Goal: Task Accomplishment & Management: Use online tool/utility

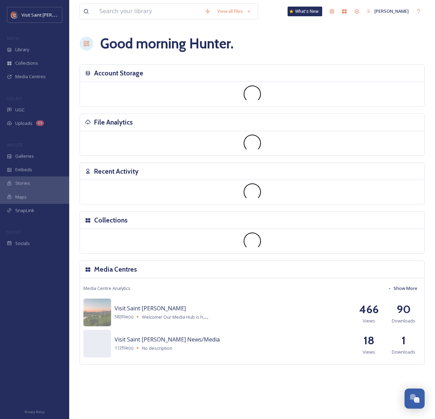
scroll to position [1179, 0]
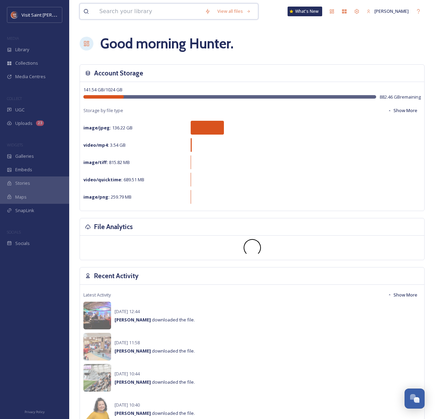
click at [125, 16] on input at bounding box center [149, 11] width 106 height 15
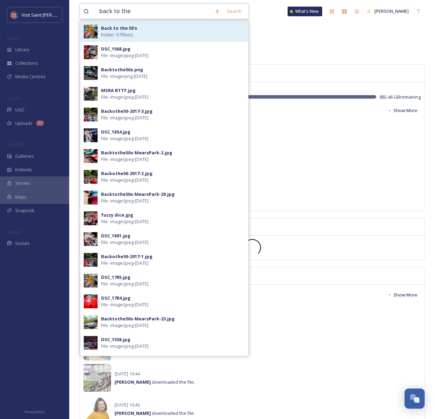
type input "back to the"
click at [127, 28] on strong "Back to the 50's" at bounding box center [119, 28] width 36 height 6
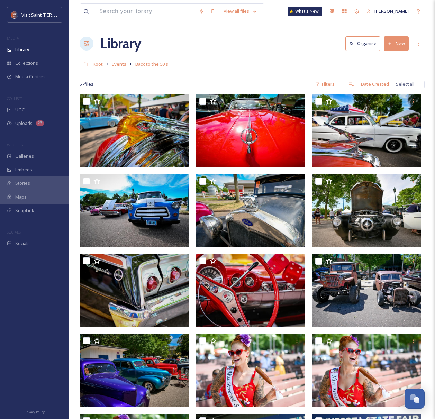
click at [399, 45] on button "New" at bounding box center [396, 43] width 25 height 14
click at [381, 58] on div "File Upload" at bounding box center [388, 59] width 39 height 13
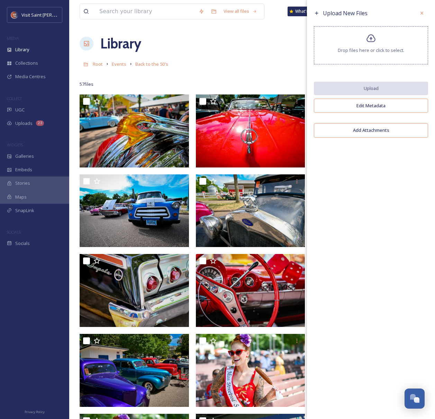
drag, startPoint x: 422, startPoint y: 13, endPoint x: 416, endPoint y: 13, distance: 5.5
click at [419, 13] on icon at bounding box center [422, 13] width 6 height 6
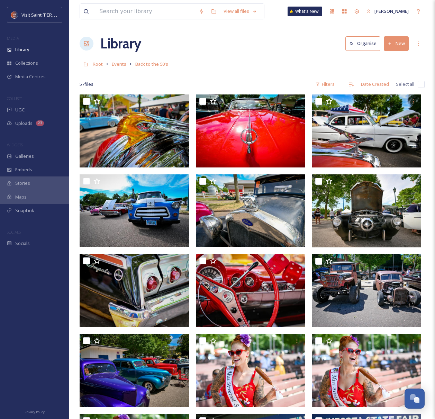
click at [233, 35] on div "Library Organise New" at bounding box center [252, 43] width 345 height 21
click at [99, 64] on span "Root" at bounding box center [98, 64] width 10 height 6
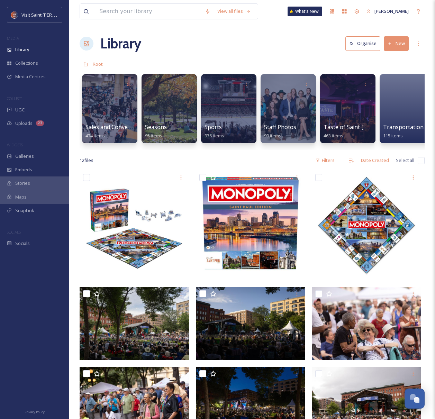
scroll to position [0, 1143]
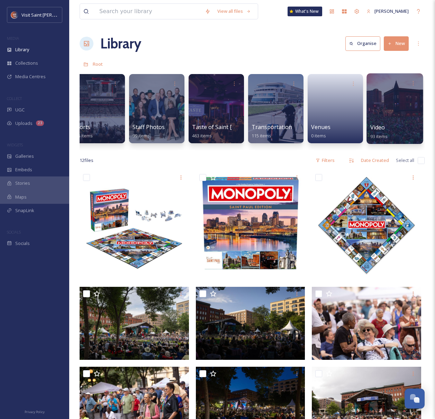
click at [386, 118] on div at bounding box center [395, 108] width 56 height 71
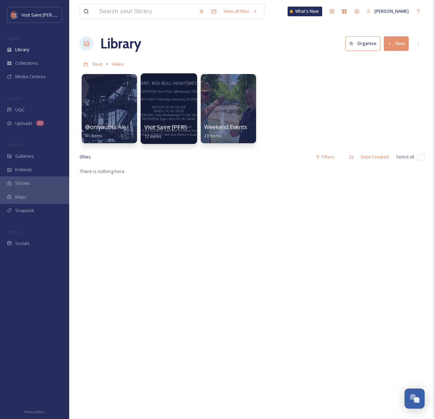
click at [156, 114] on div at bounding box center [169, 108] width 56 height 71
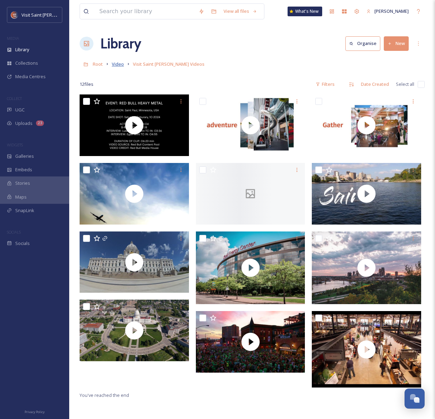
click at [123, 67] on span "Video" at bounding box center [118, 64] width 12 height 6
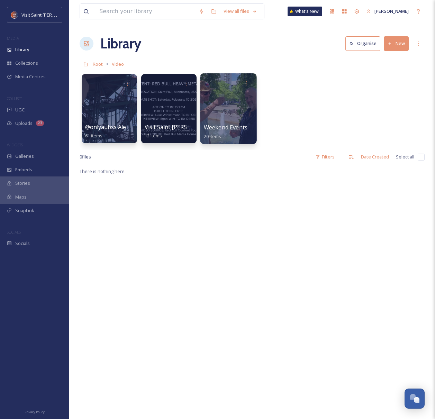
click at [248, 111] on div at bounding box center [228, 108] width 56 height 71
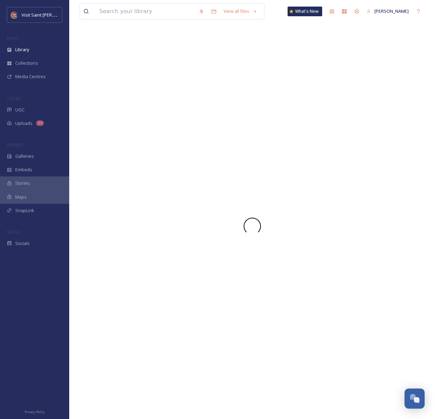
click at [248, 111] on div at bounding box center [252, 226] width 345 height 386
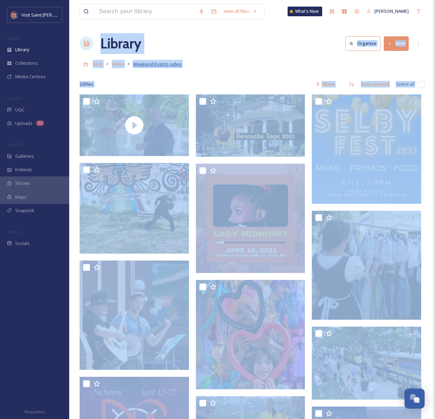
click at [148, 63] on span "Weekend Events video" at bounding box center [157, 64] width 49 height 6
click at [122, 63] on span "Video" at bounding box center [118, 64] width 12 height 6
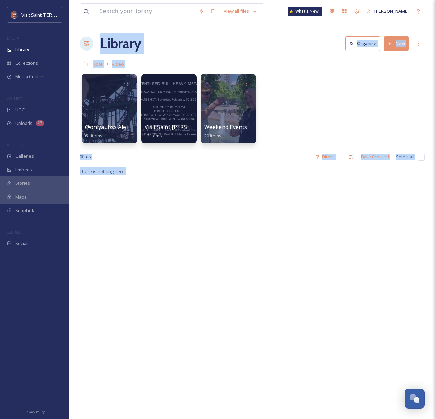
click at [320, 78] on div "@onlyaubss Alebrijes + El Burrito [PERSON_NAME] 61 items Visit Saint [PERSON_NA…" at bounding box center [252, 111] width 345 height 80
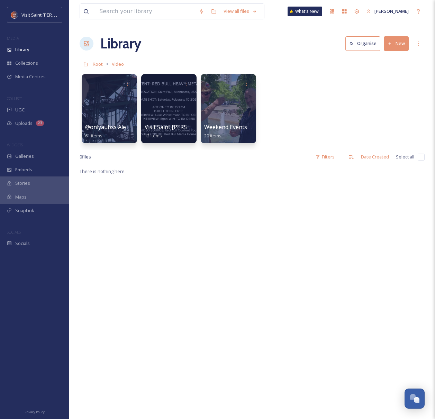
click at [391, 48] on button "New" at bounding box center [396, 43] width 25 height 14
click at [389, 83] on div "Folder" at bounding box center [388, 86] width 39 height 13
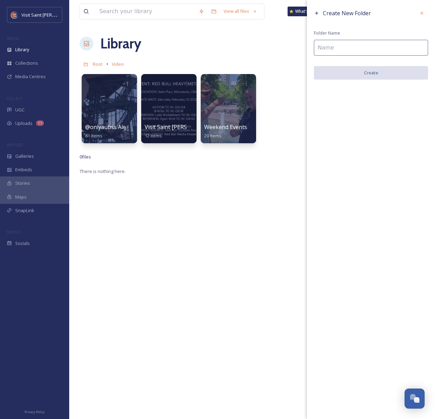
click at [374, 51] on input at bounding box center [371, 48] width 114 height 16
type input "Partnership Testimonies"
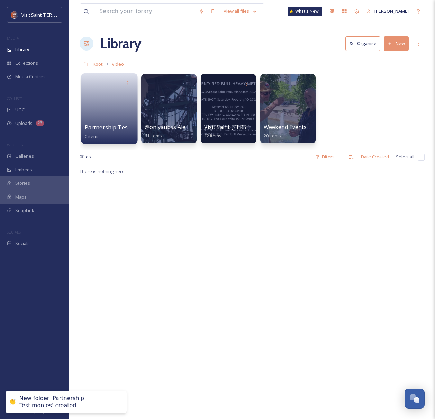
click at [108, 114] on link at bounding box center [109, 107] width 49 height 34
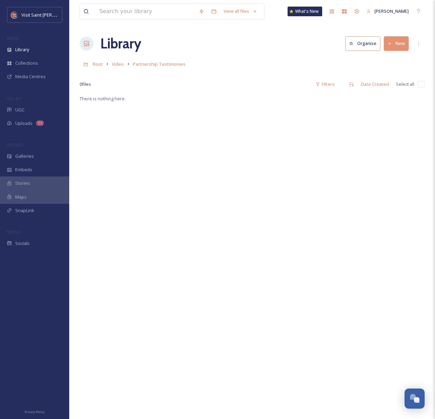
click at [396, 42] on button "New" at bounding box center [396, 43] width 25 height 14
click at [392, 63] on div "File Upload" at bounding box center [388, 59] width 39 height 13
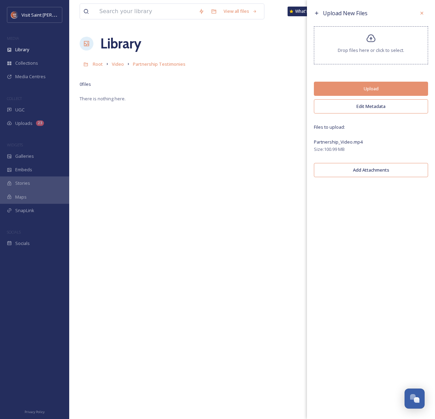
click at [377, 109] on button "Edit Metadata" at bounding box center [371, 106] width 114 height 14
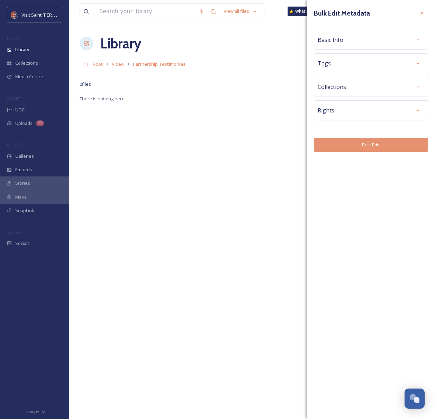
click at [403, 40] on div "Basic Info" at bounding box center [371, 40] width 107 height 12
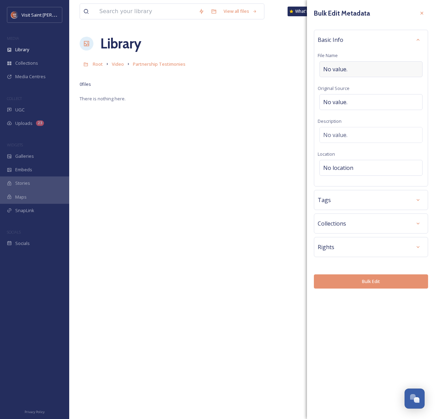
click at [388, 68] on div "No value." at bounding box center [370, 69] width 103 height 16
click at [390, 204] on div "Tags" at bounding box center [371, 200] width 107 height 12
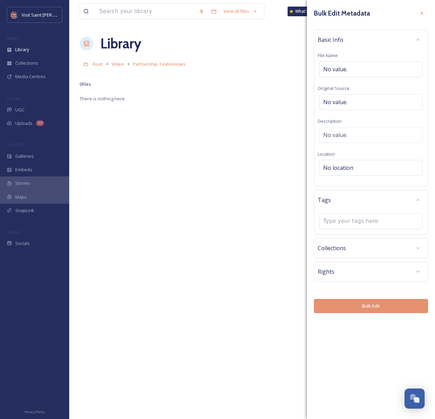
drag, startPoint x: 407, startPoint y: 251, endPoint x: 407, endPoint y: 256, distance: 5.6
click at [407, 251] on div "Collections" at bounding box center [371, 248] width 107 height 12
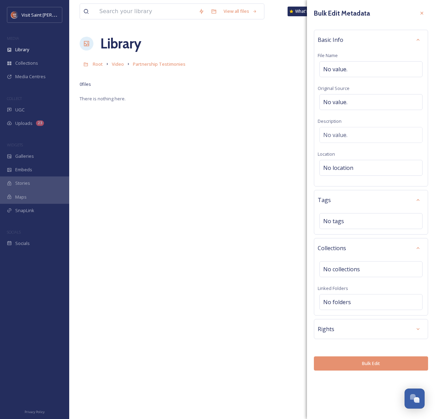
click at [399, 334] on div "Rights" at bounding box center [371, 329] width 107 height 12
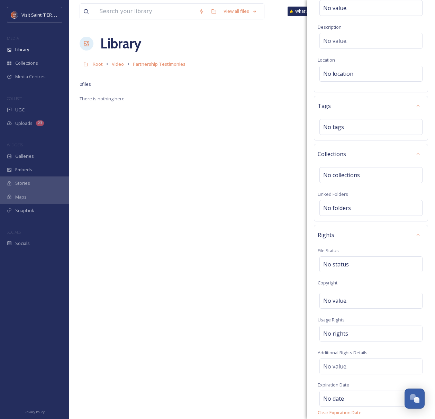
scroll to position [160, 0]
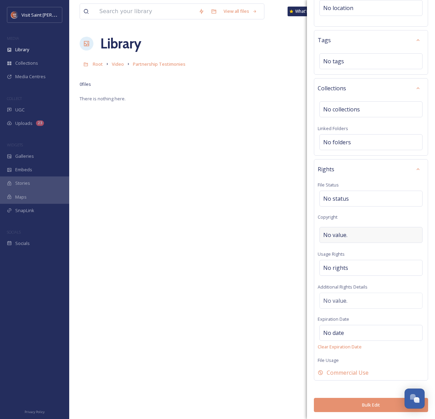
click at [351, 234] on div "No value." at bounding box center [370, 235] width 103 height 16
type input "[PERSON_NAME], Visit [GEOGRAPHIC_DATA][PERSON_NAME]"
click at [369, 173] on div "Rights" at bounding box center [371, 171] width 107 height 12
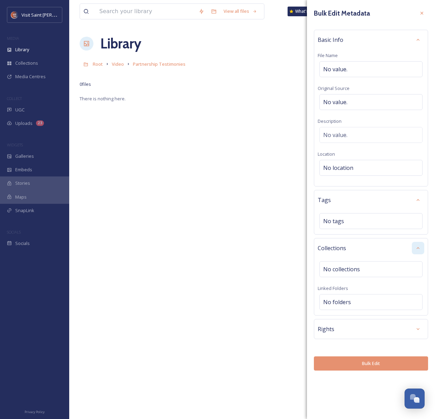
click at [413, 247] on div at bounding box center [418, 248] width 12 height 12
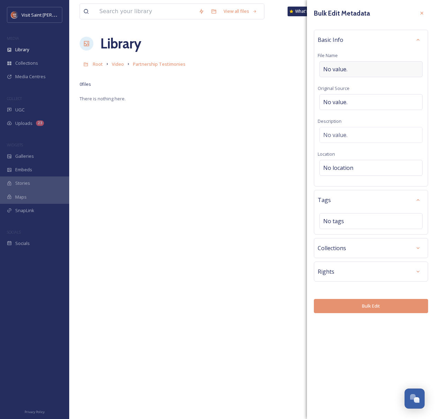
click at [362, 69] on div "No value." at bounding box center [370, 69] width 103 height 16
type input "Partnership Video"
click at [350, 48] on div "Basic Info File Name Partnership Video Original Source No value. Description No…" at bounding box center [371, 108] width 114 height 157
click at [399, 40] on div "Basic Info" at bounding box center [371, 40] width 107 height 12
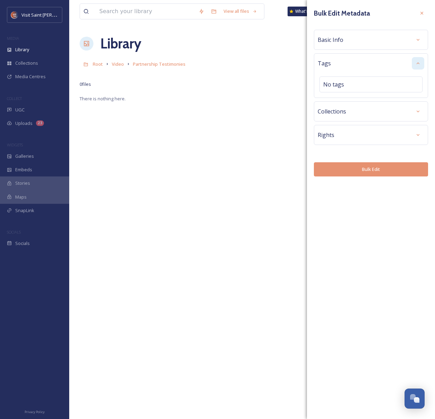
click at [414, 64] on div at bounding box center [418, 63] width 12 height 12
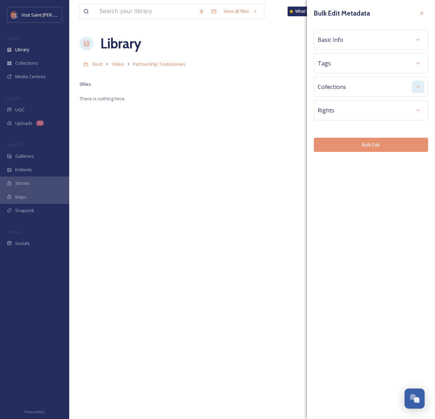
click at [414, 93] on div at bounding box center [418, 87] width 12 height 12
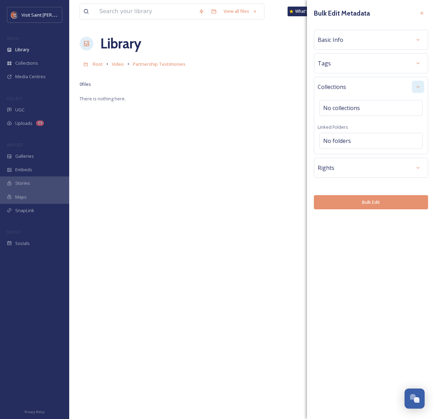
click at [414, 93] on div at bounding box center [418, 87] width 12 height 12
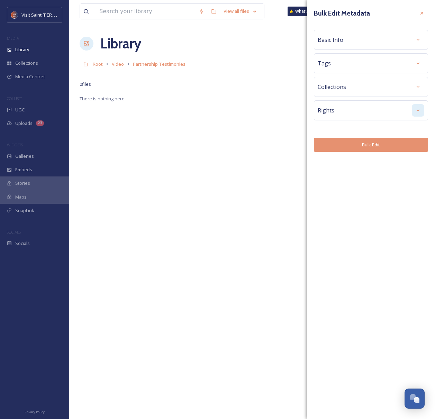
click at [416, 114] on div at bounding box center [418, 110] width 12 height 12
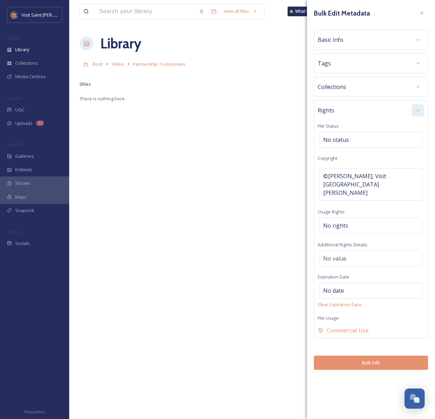
click at [416, 114] on div at bounding box center [418, 110] width 12 height 12
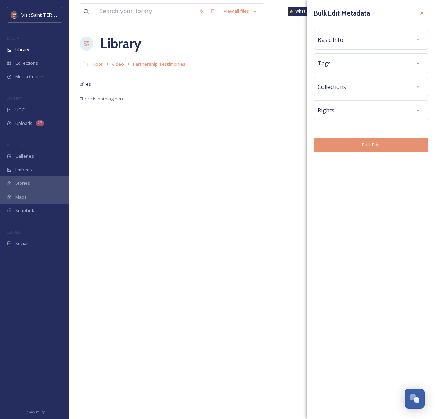
click at [362, 150] on button "Bulk Edit" at bounding box center [371, 145] width 114 height 14
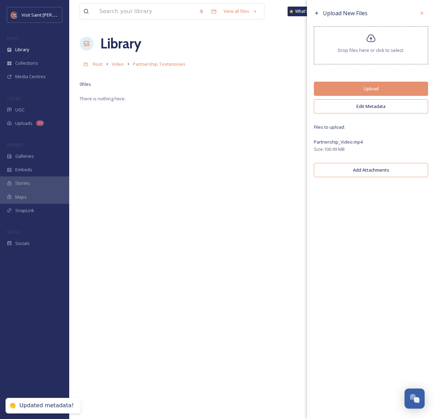
click at [370, 89] on button "Upload" at bounding box center [371, 89] width 114 height 14
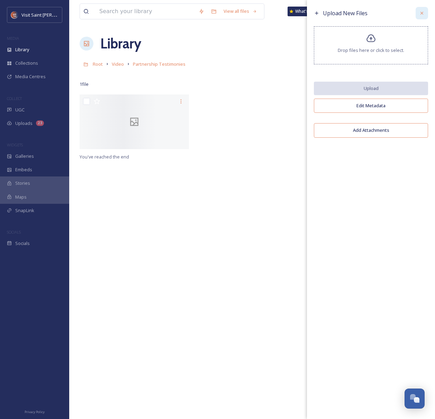
click at [423, 13] on icon at bounding box center [422, 13] width 6 height 6
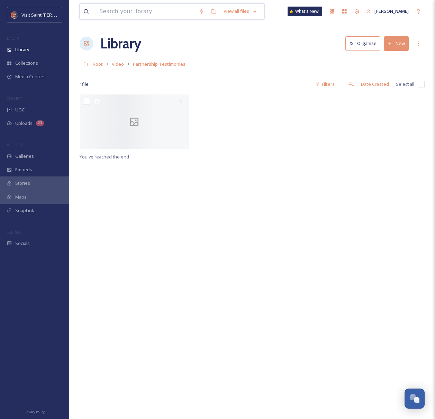
click at [135, 10] on input at bounding box center [145, 11] width 99 height 15
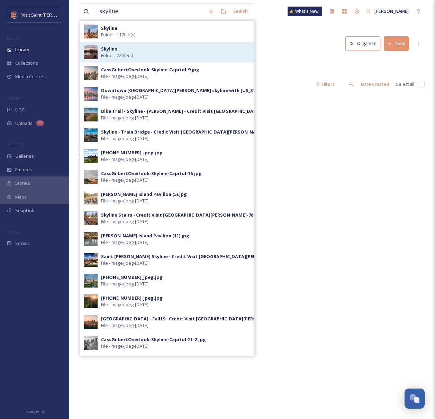
click at [138, 52] on div "[PERSON_NAME] - 22 file(s)" at bounding box center [176, 52] width 150 height 13
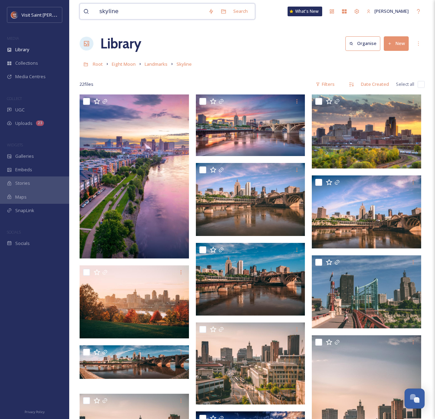
click at [145, 17] on input "skyline" at bounding box center [150, 11] width 109 height 15
type input "skyline"
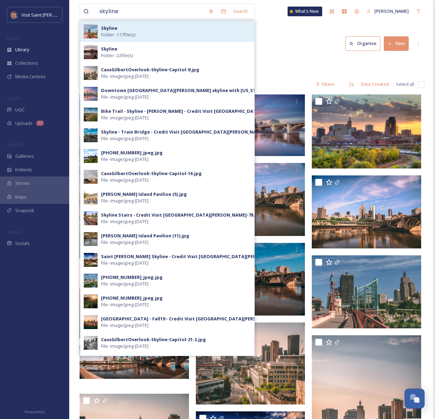
click at [143, 36] on div "Skyline Folder - 117 file(s)" at bounding box center [176, 31] width 150 height 13
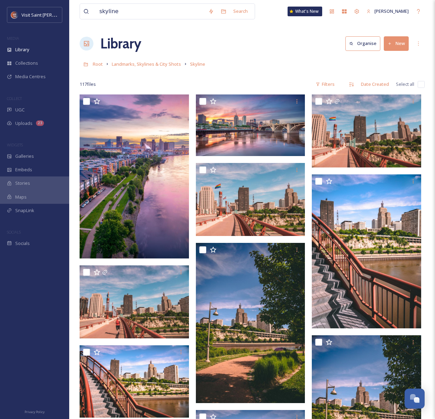
click at [397, 45] on button "New" at bounding box center [396, 43] width 25 height 14
click at [398, 56] on div "File Upload" at bounding box center [388, 59] width 39 height 13
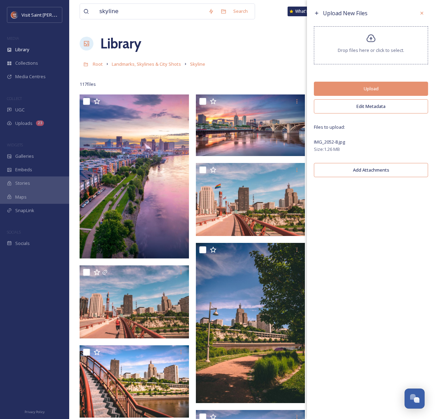
click at [376, 111] on button "Edit Metadata" at bounding box center [371, 106] width 114 height 14
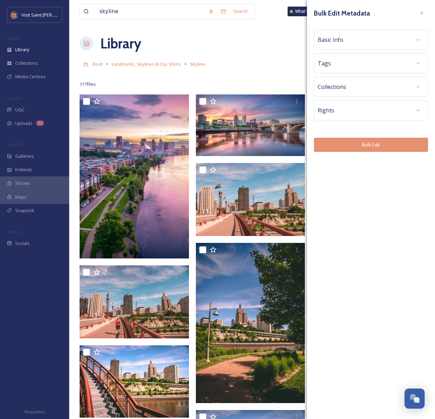
click at [408, 39] on div "Basic Info" at bounding box center [371, 40] width 107 height 12
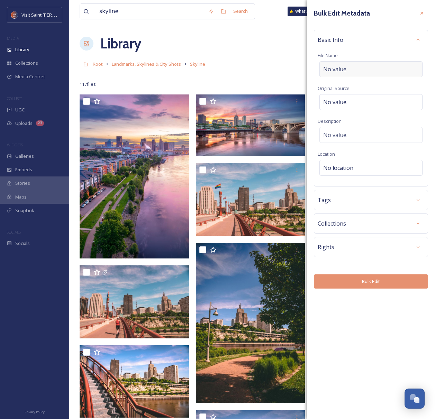
click at [365, 71] on div "No value." at bounding box center [370, 69] width 103 height 16
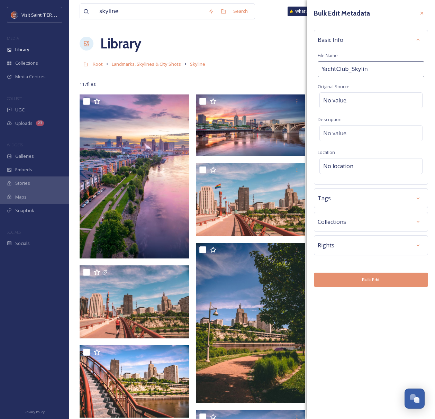
type input "YachtClub_Skyline"
click at [400, 197] on div "Tags" at bounding box center [371, 198] width 107 height 12
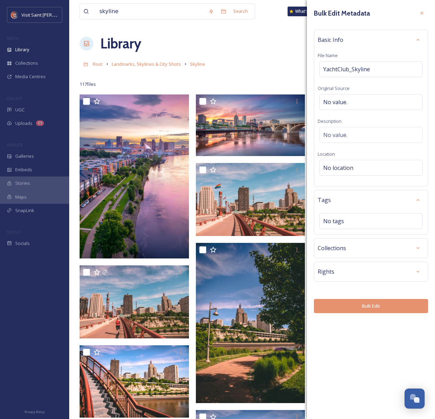
click at [402, 247] on div "Collections" at bounding box center [371, 248] width 107 height 12
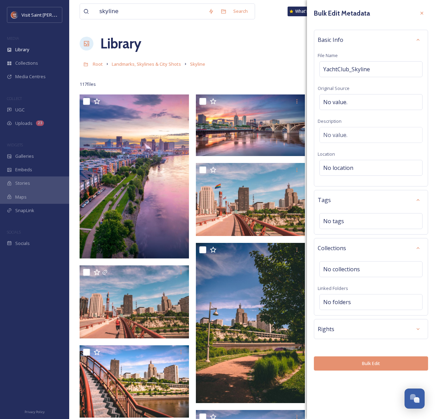
click at [405, 330] on div "Rights" at bounding box center [371, 329] width 107 height 12
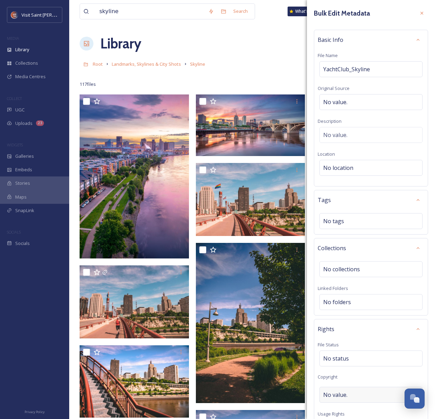
scroll to position [98, 0]
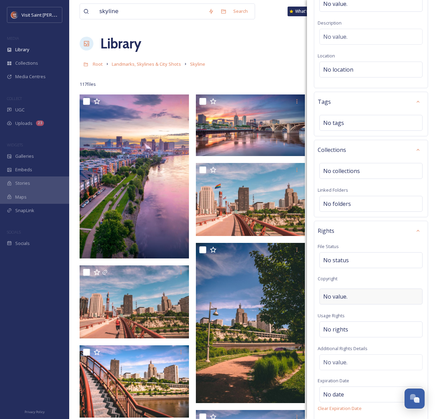
click at [360, 291] on div "No value." at bounding box center [370, 297] width 103 height 16
type input "[PERSON_NAME], Visit [GEOGRAPHIC_DATA][PERSON_NAME]"
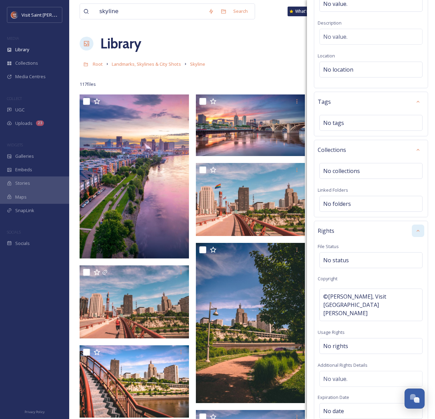
click at [417, 231] on icon at bounding box center [418, 231] width 6 height 6
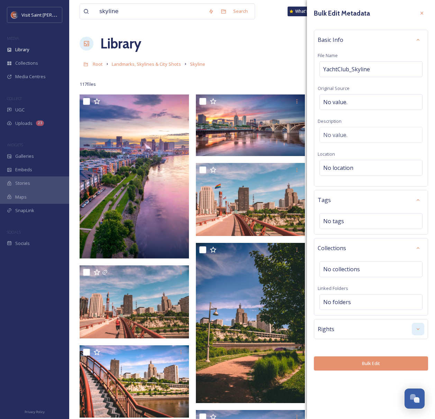
click at [391, 364] on button "Bulk Edit" at bounding box center [371, 363] width 114 height 14
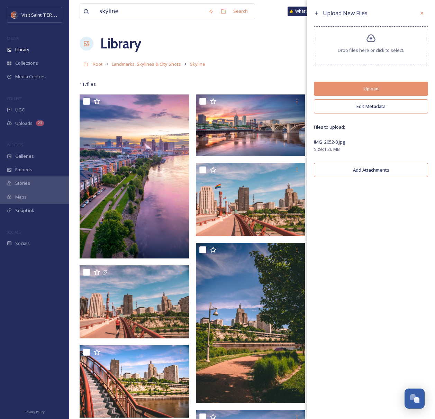
click at [423, 12] on icon at bounding box center [422, 13] width 6 height 6
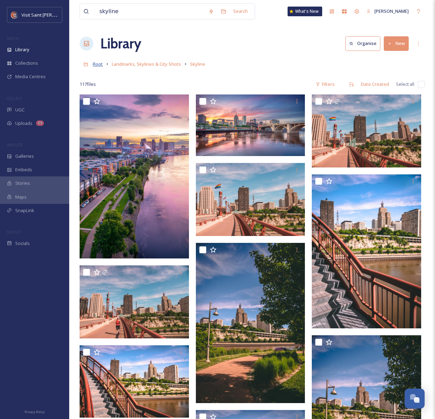
click at [101, 64] on span "Root" at bounding box center [98, 64] width 10 height 6
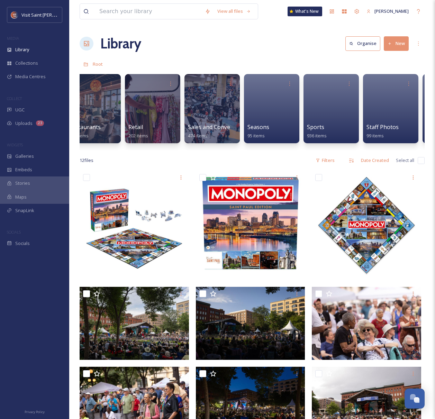
scroll to position [0, 1143]
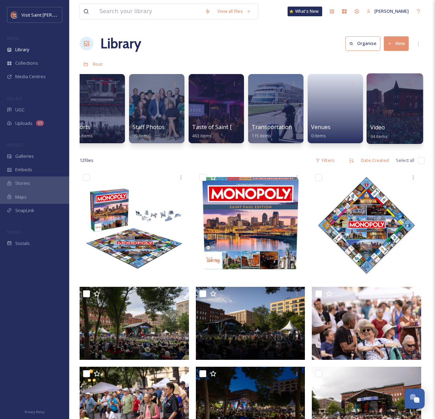
click at [383, 122] on div at bounding box center [395, 108] width 56 height 71
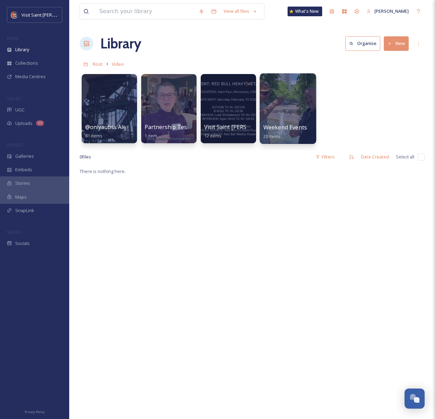
click at [289, 112] on div at bounding box center [288, 108] width 56 height 71
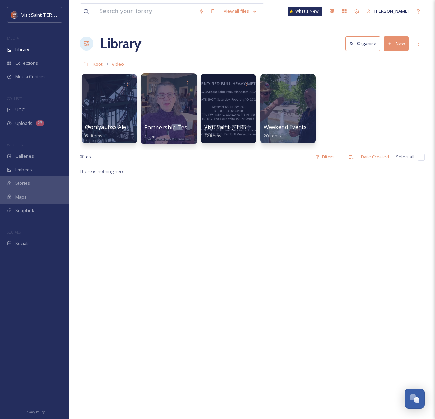
click at [148, 91] on div at bounding box center [169, 108] width 56 height 71
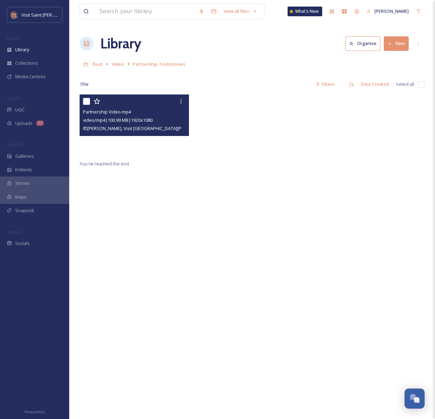
click at [155, 148] on video "Partnership Video.mp4" at bounding box center [134, 125] width 109 height 62
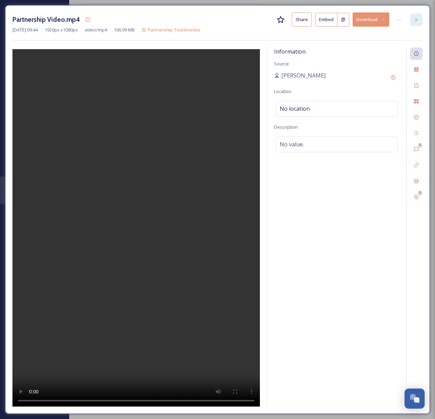
click at [418, 18] on icon at bounding box center [417, 20] width 6 height 6
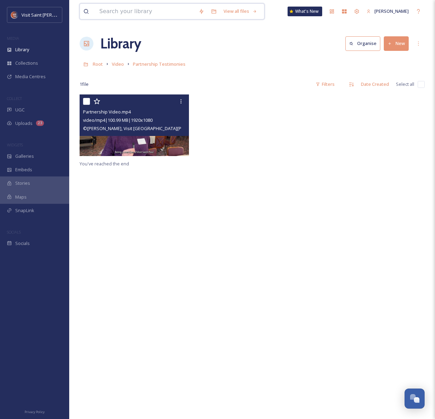
click at [123, 8] on input at bounding box center [145, 11] width 99 height 15
type input "[US_STATE] state fair"
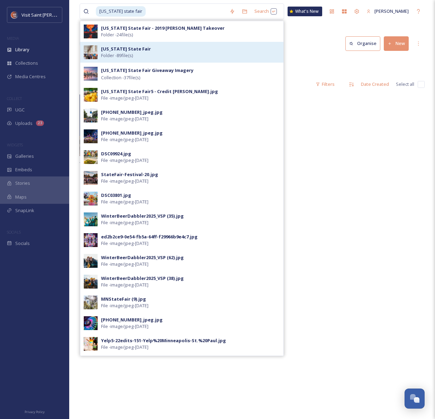
click at [147, 53] on div "[US_STATE] State Fair Folder - 89 file(s)" at bounding box center [190, 52] width 179 height 13
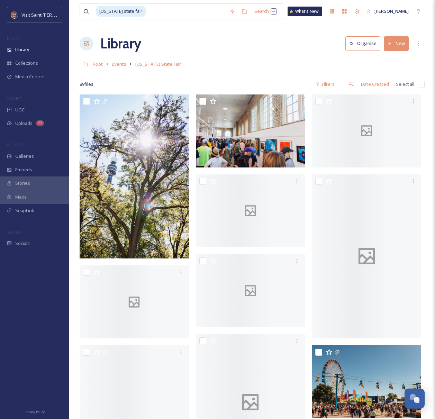
click at [395, 42] on button "New" at bounding box center [396, 43] width 25 height 14
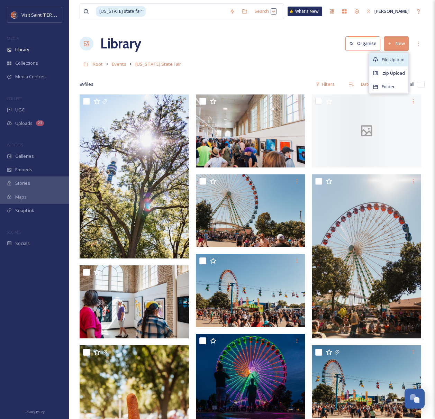
click at [395, 57] on span "File Upload" at bounding box center [393, 59] width 23 height 7
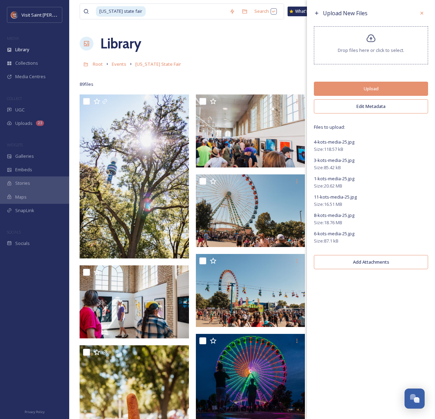
click at [348, 103] on button "Edit Metadata" at bounding box center [371, 106] width 114 height 14
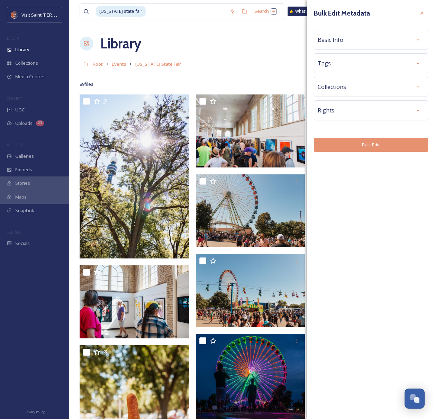
click at [402, 42] on div "Basic Info" at bounding box center [371, 40] width 107 height 12
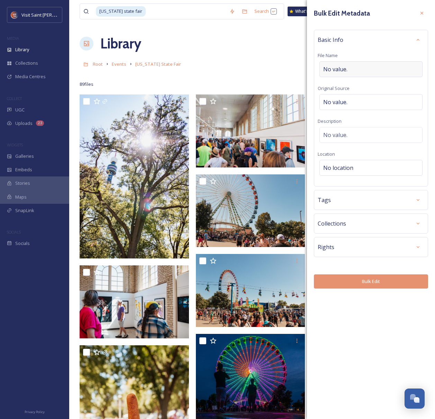
click at [359, 75] on div "No value." at bounding box center [370, 69] width 103 height 16
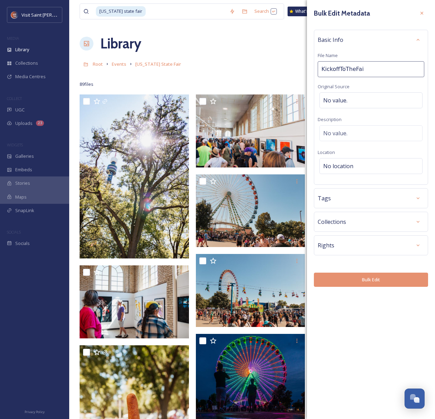
type input "KickoffToTheFair"
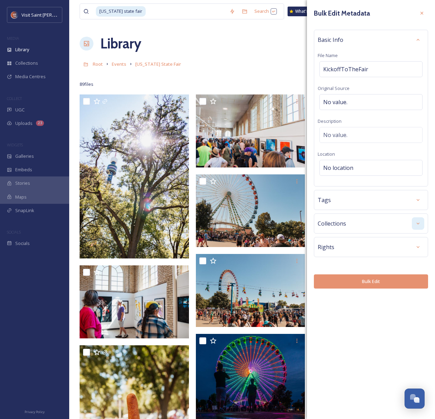
click at [414, 219] on div at bounding box center [418, 223] width 12 height 12
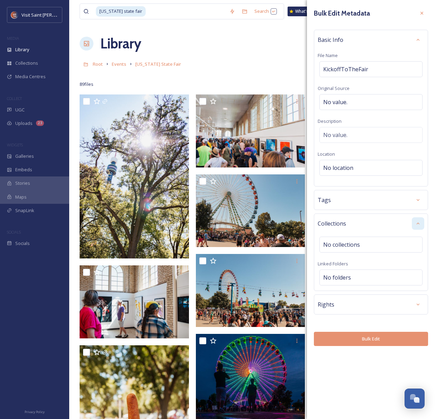
click at [423, 223] on div at bounding box center [418, 223] width 12 height 12
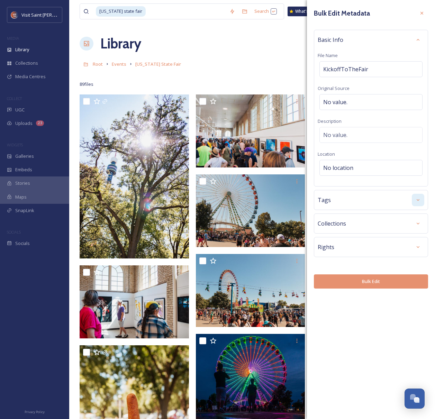
click at [414, 202] on div at bounding box center [418, 200] width 12 height 12
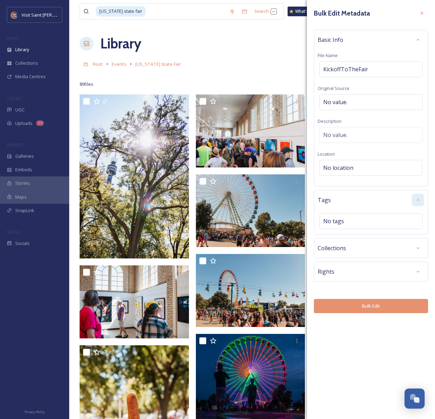
click at [414, 202] on div at bounding box center [418, 200] width 12 height 12
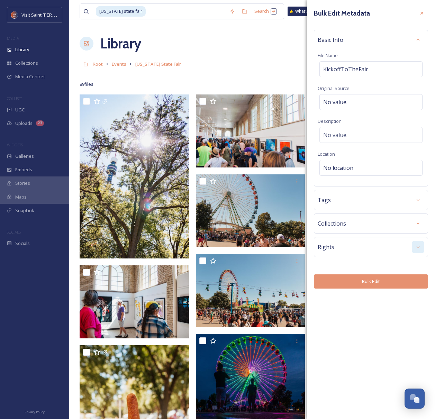
click at [413, 248] on div at bounding box center [418, 247] width 12 height 12
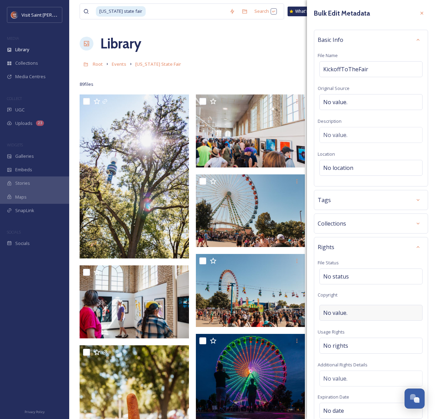
click at [360, 310] on div "No value." at bounding box center [370, 313] width 103 height 16
type input "[US_STATE] State Fair"
click at [373, 248] on div "Rights" at bounding box center [371, 247] width 107 height 12
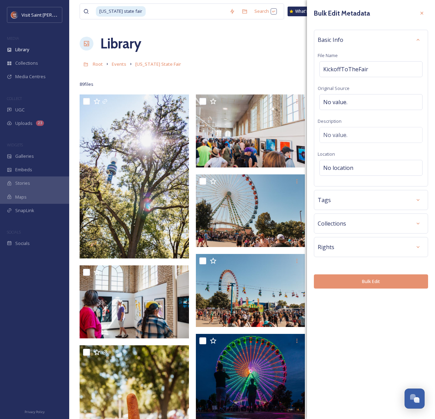
click at [405, 280] on button "Bulk Edit" at bounding box center [371, 281] width 114 height 14
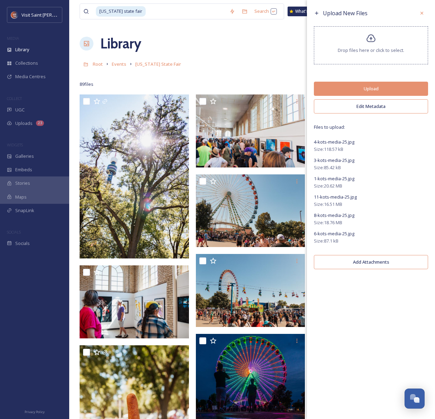
click at [381, 91] on button "Upload" at bounding box center [371, 89] width 114 height 14
